Goal: Information Seeking & Learning: Learn about a topic

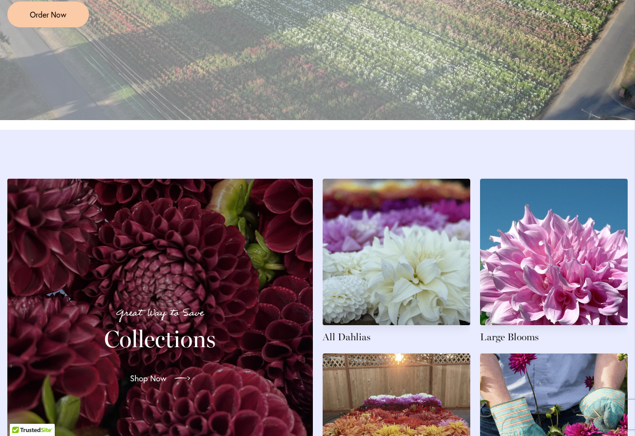
scroll to position [1560, 0]
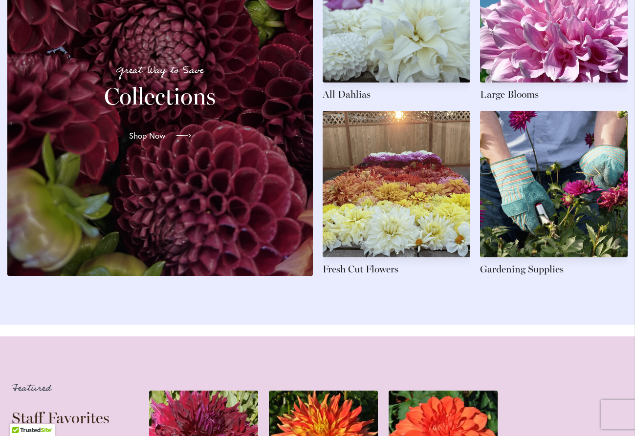
click at [156, 142] on span "Shop Now" at bounding box center [147, 136] width 37 height 12
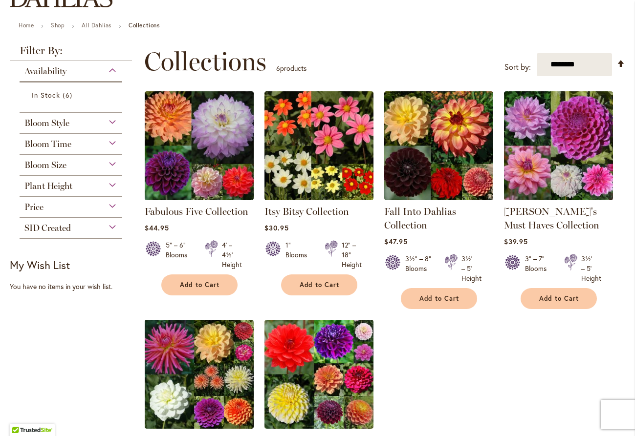
scroll to position [56, 0]
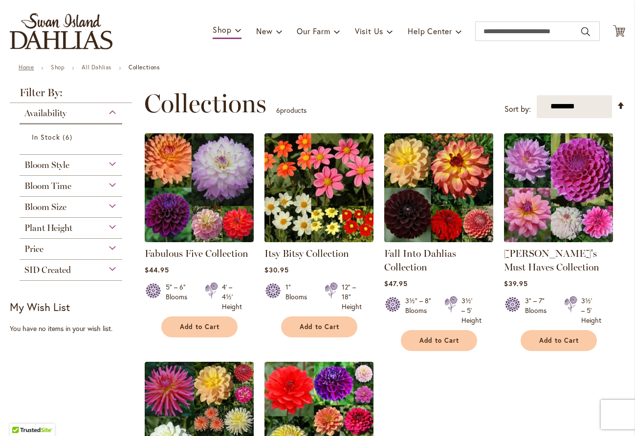
click at [27, 71] on link "Home" at bounding box center [26, 67] width 15 height 7
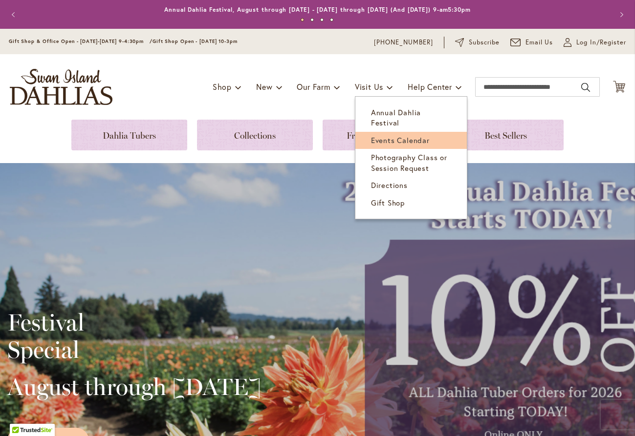
click at [386, 135] on span "Events Calendar" at bounding box center [400, 140] width 59 height 10
